Goal: Navigation & Orientation: Find specific page/section

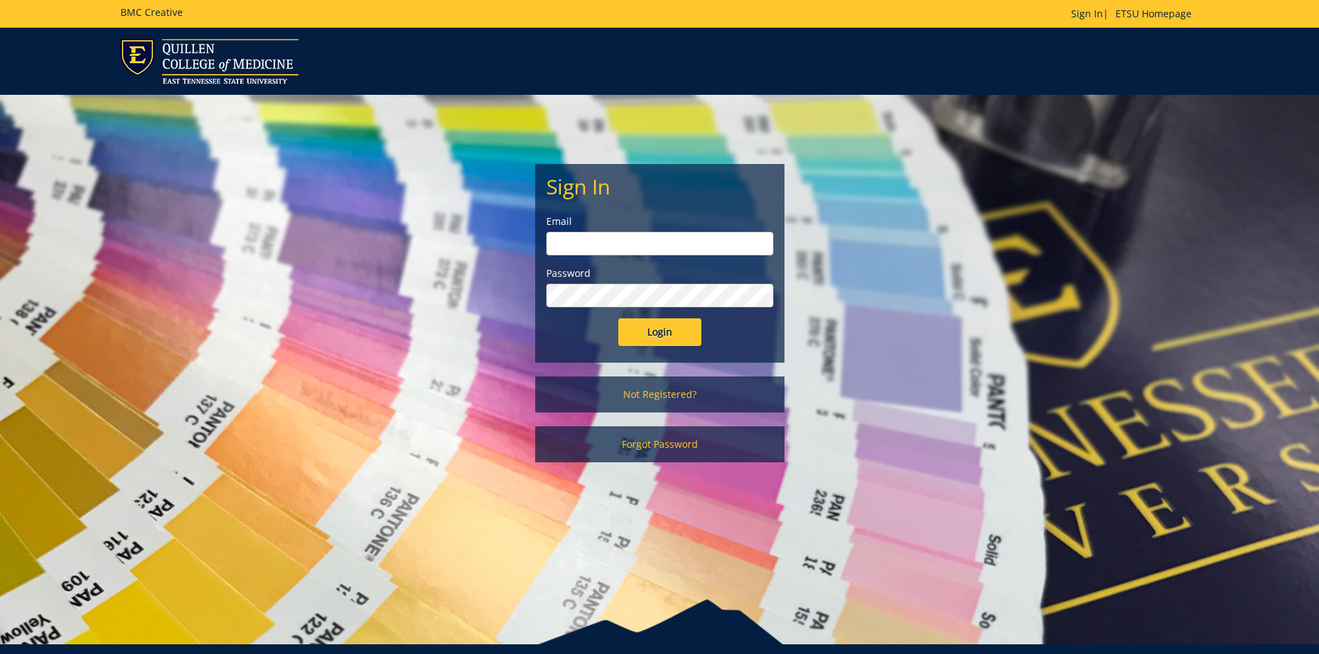
type input "lucasrf@etsu.edu"
drag, startPoint x: 0, startPoint y: 0, endPoint x: 656, endPoint y: 337, distance: 737.2
click at [656, 337] on input "Login" at bounding box center [659, 333] width 83 height 28
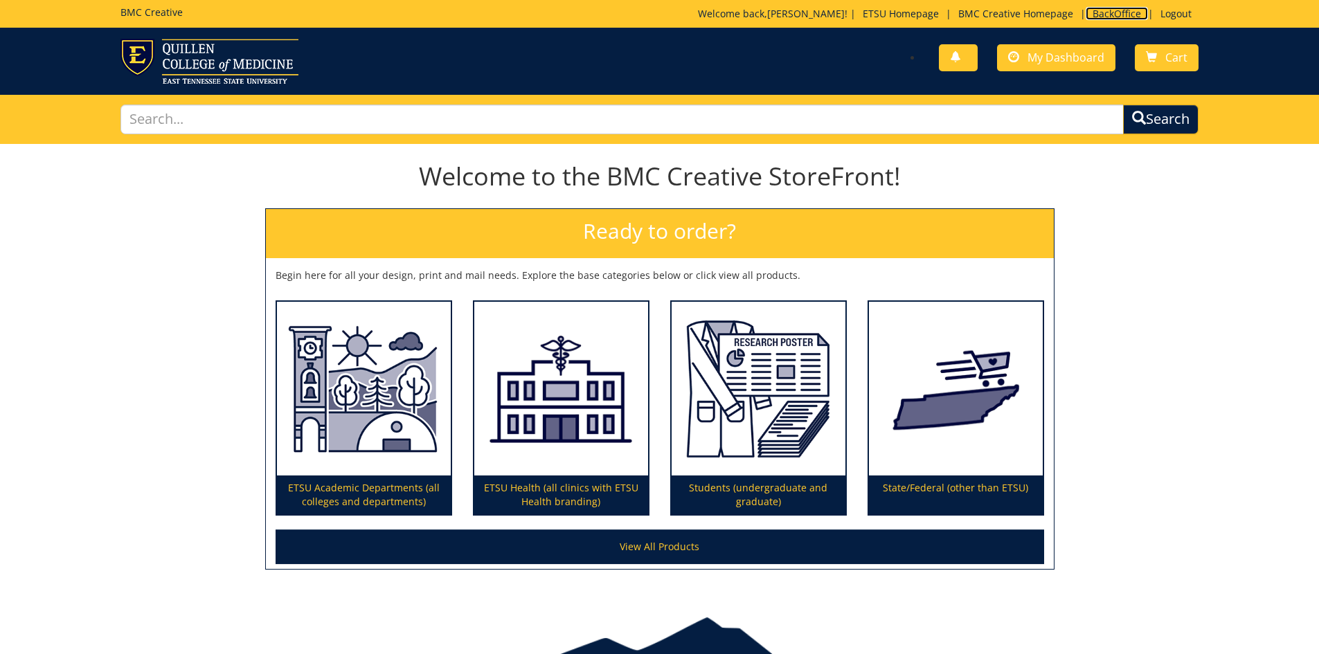
click at [1112, 12] on link "BackOffice" at bounding box center [1117, 13] width 62 height 13
